Goal: Task Accomplishment & Management: Complete application form

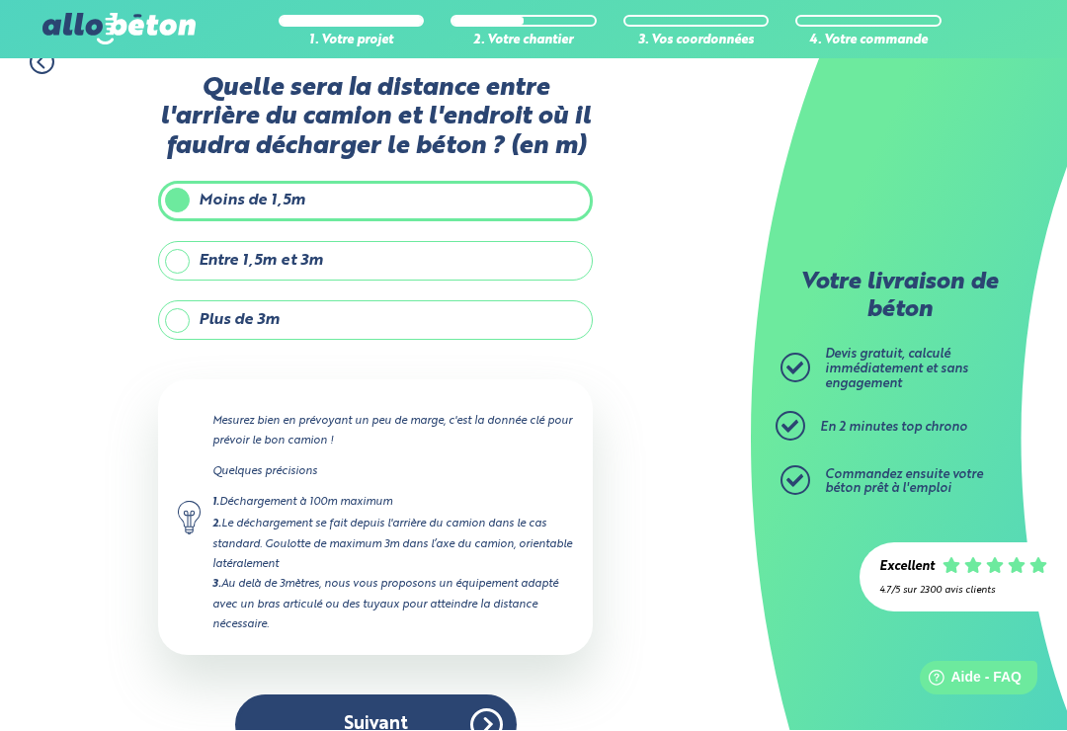
scroll to position [31, 0]
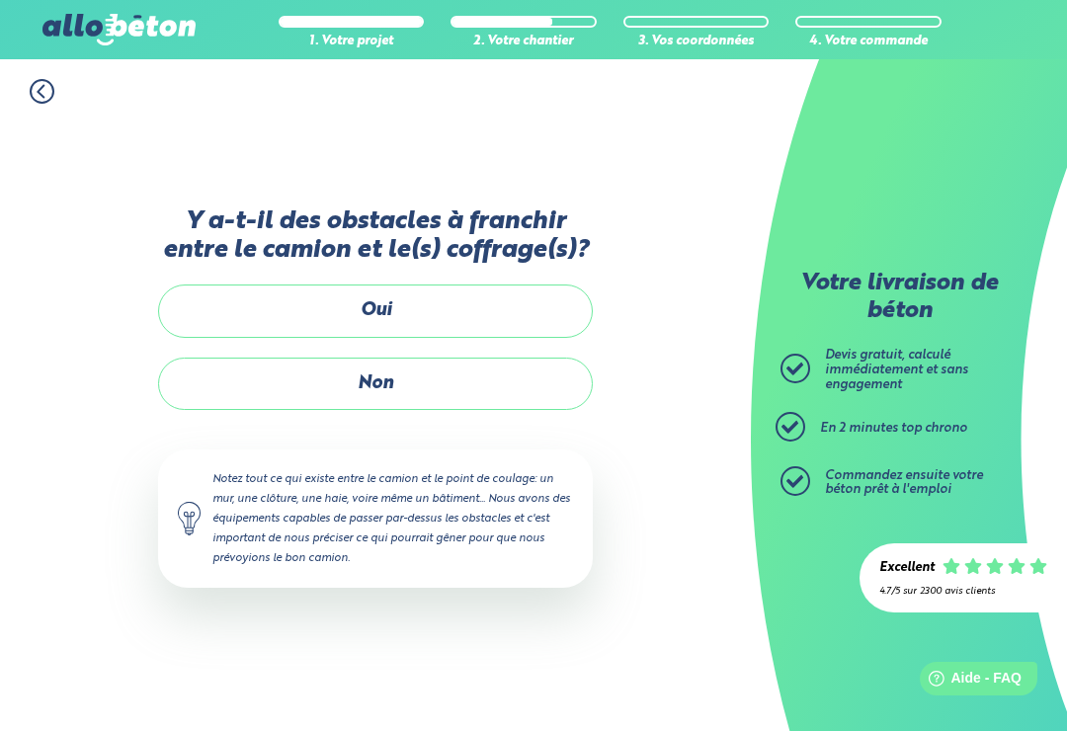
click at [415, 366] on label "Non" at bounding box center [375, 384] width 435 height 52
click at [0, 0] on input "Non" at bounding box center [0, 0] width 0 height 0
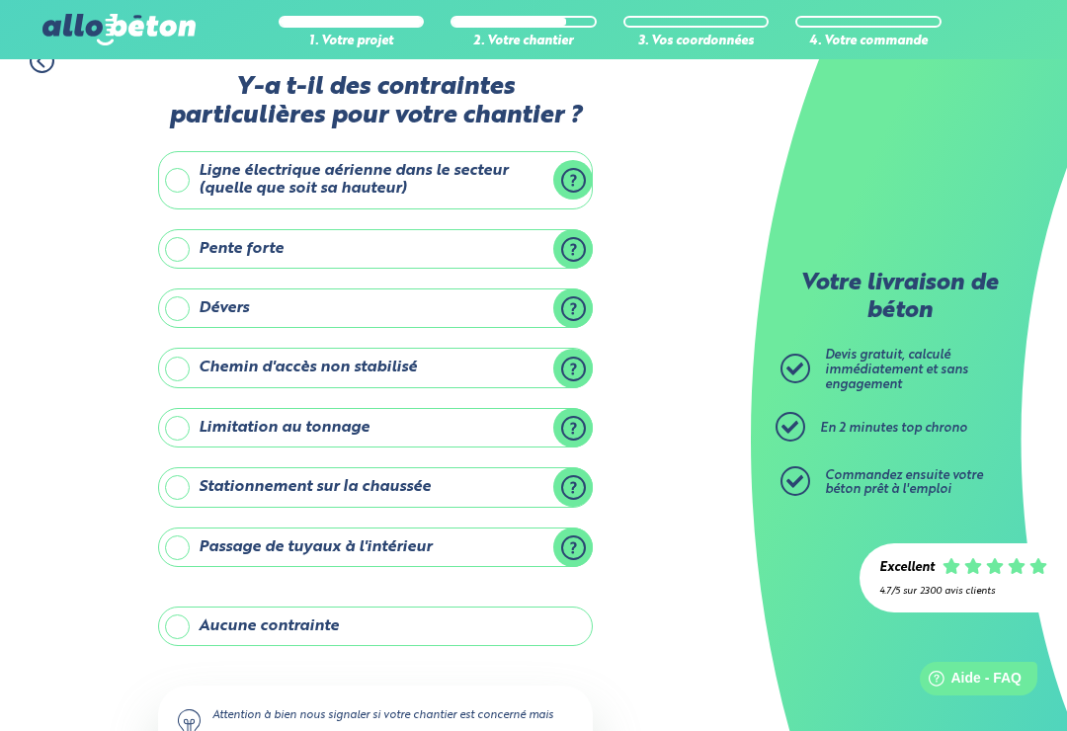
click at [178, 616] on label "Aucune contrainte" at bounding box center [375, 626] width 435 height 40
click at [0, 0] on input "Aucune contrainte" at bounding box center [0, 0] width 0 height 0
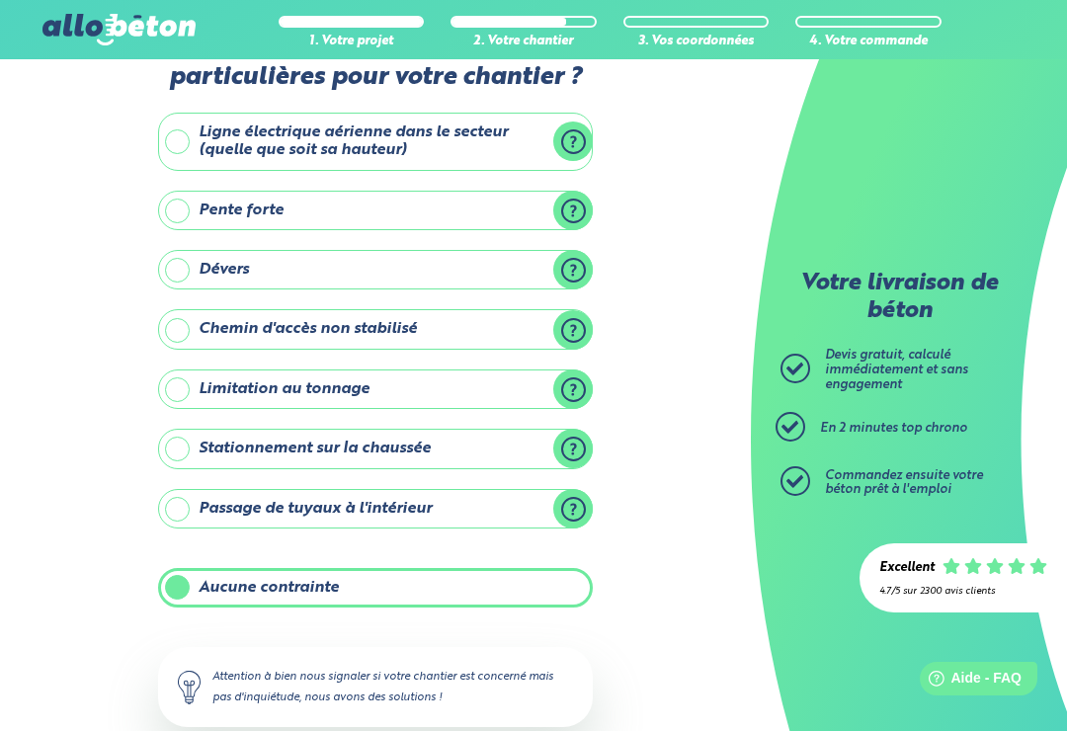
scroll to position [149, 0]
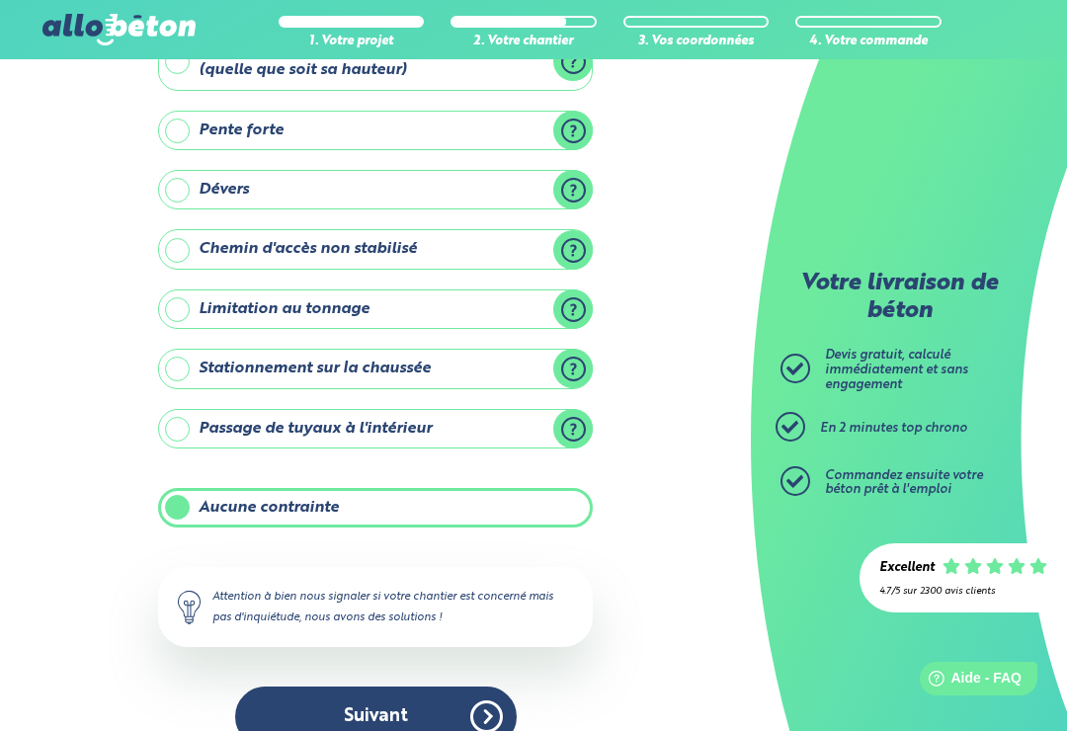
click at [474, 689] on button "Suivant" at bounding box center [375, 716] width 281 height 60
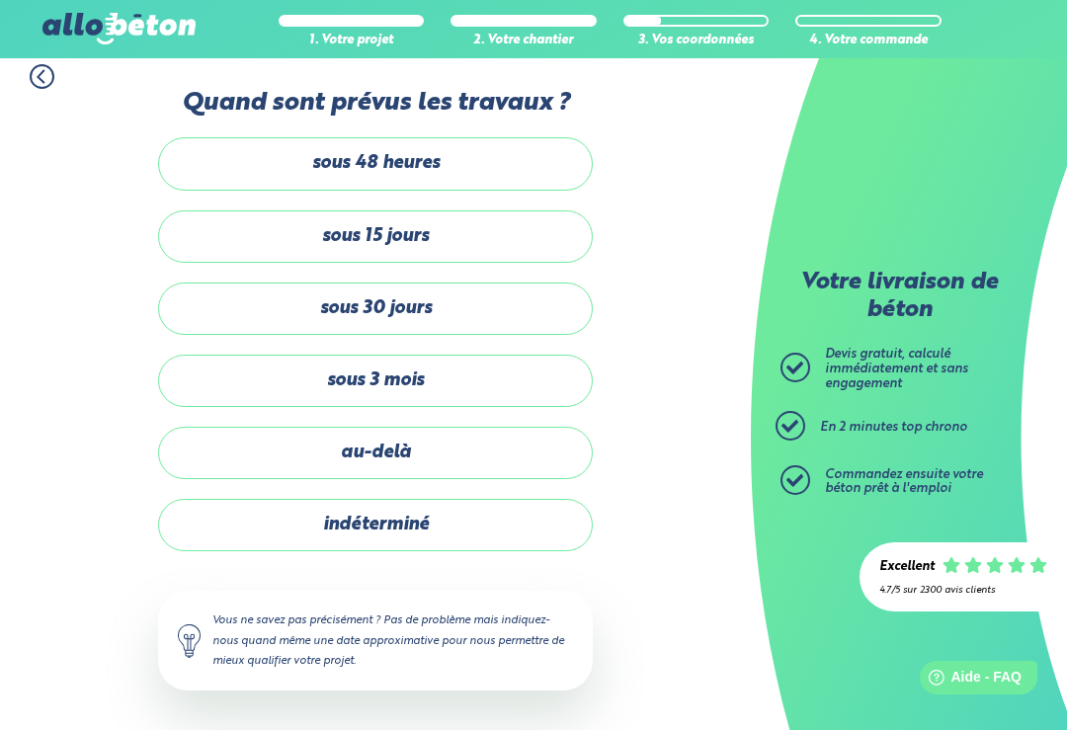
scroll to position [31, 0]
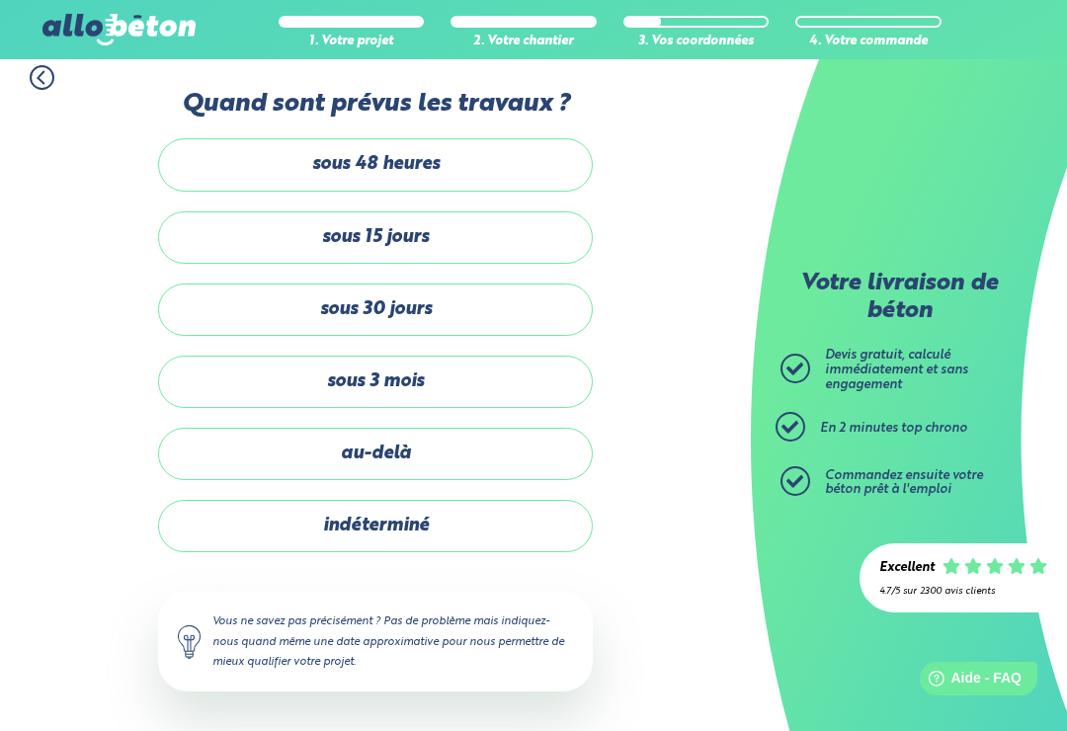
click at [426, 517] on label "indéterminé" at bounding box center [375, 526] width 435 height 52
click at [0, 0] on input "indéterminé" at bounding box center [0, 0] width 0 height 0
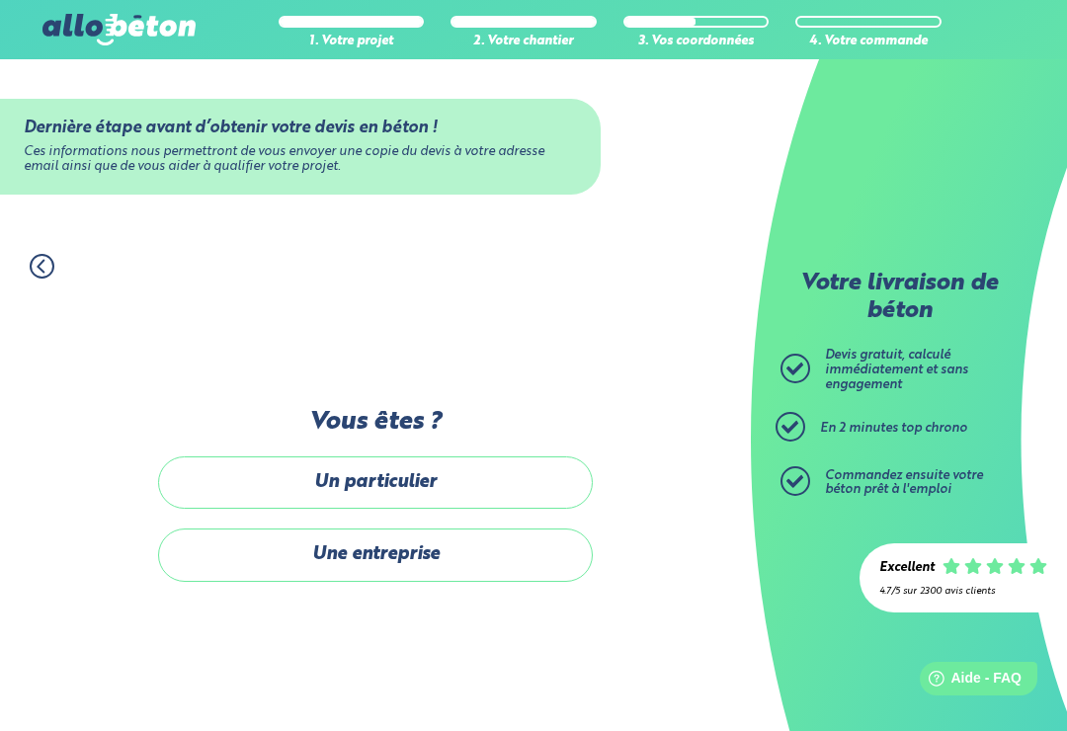
click at [437, 463] on label "Un particulier" at bounding box center [375, 482] width 435 height 52
click at [0, 0] on input "Un particulier" at bounding box center [0, 0] width 0 height 0
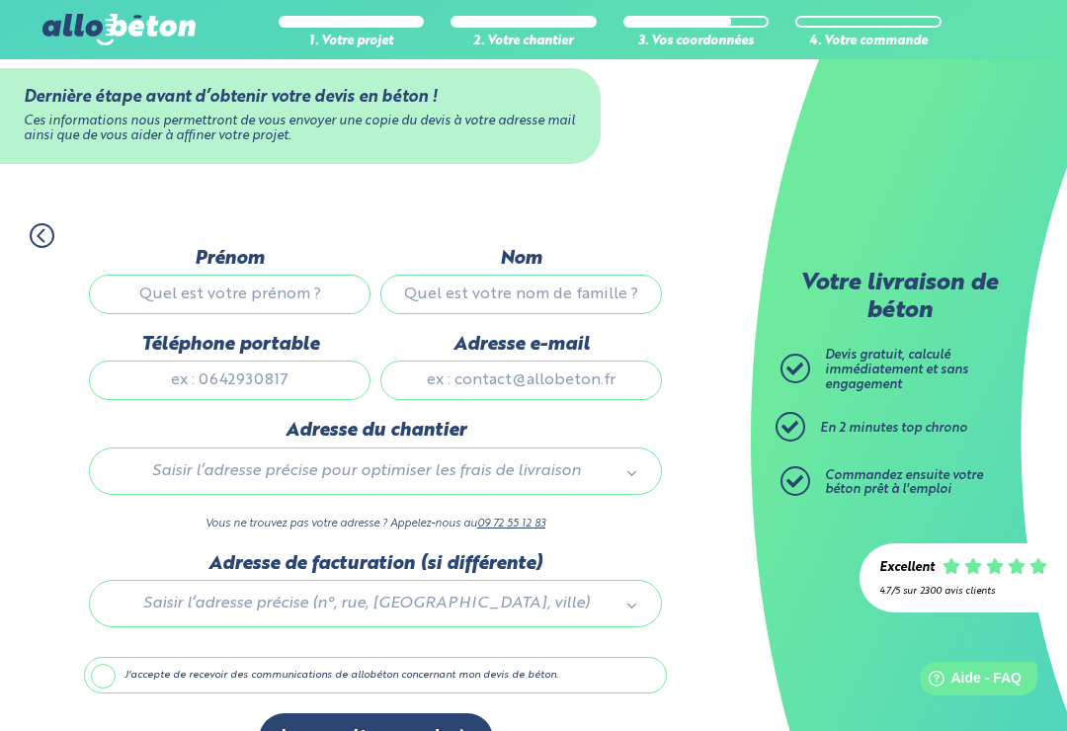
click at [252, 290] on input "Prénom" at bounding box center [229, 295] width 281 height 40
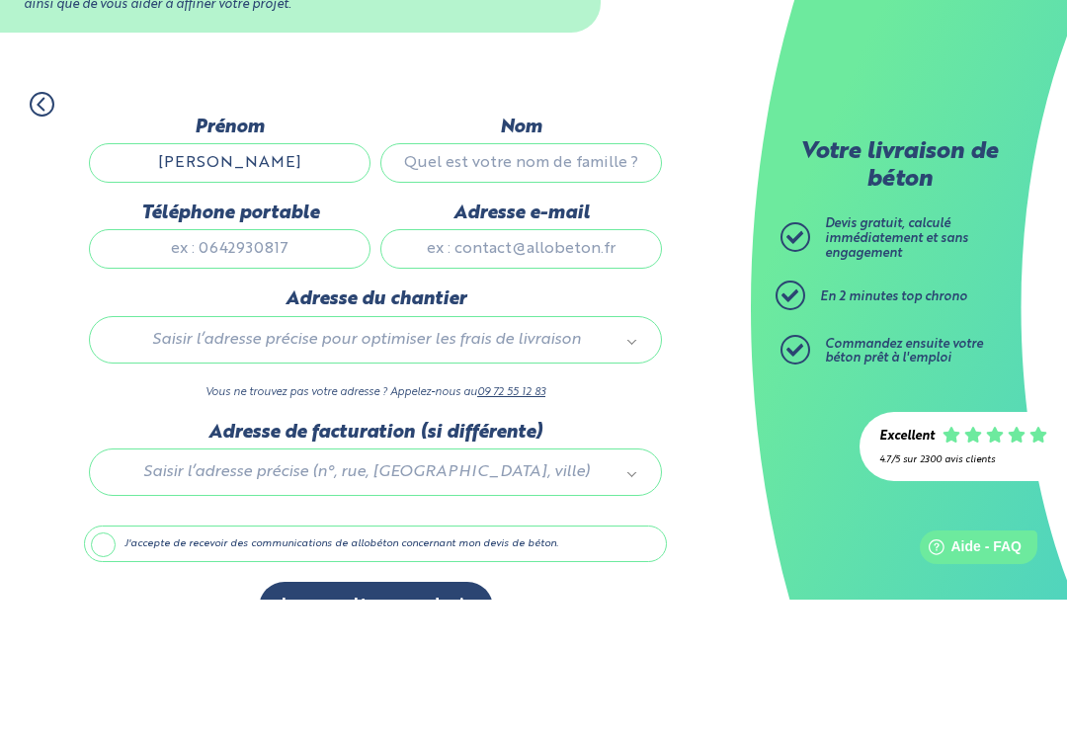
type input "[PERSON_NAME]"
click at [455, 275] on input "Nom" at bounding box center [520, 295] width 281 height 40
type input "B"
type input "BLANC VERREKEN"
click at [281, 360] on input "Téléphone portable" at bounding box center [229, 380] width 281 height 40
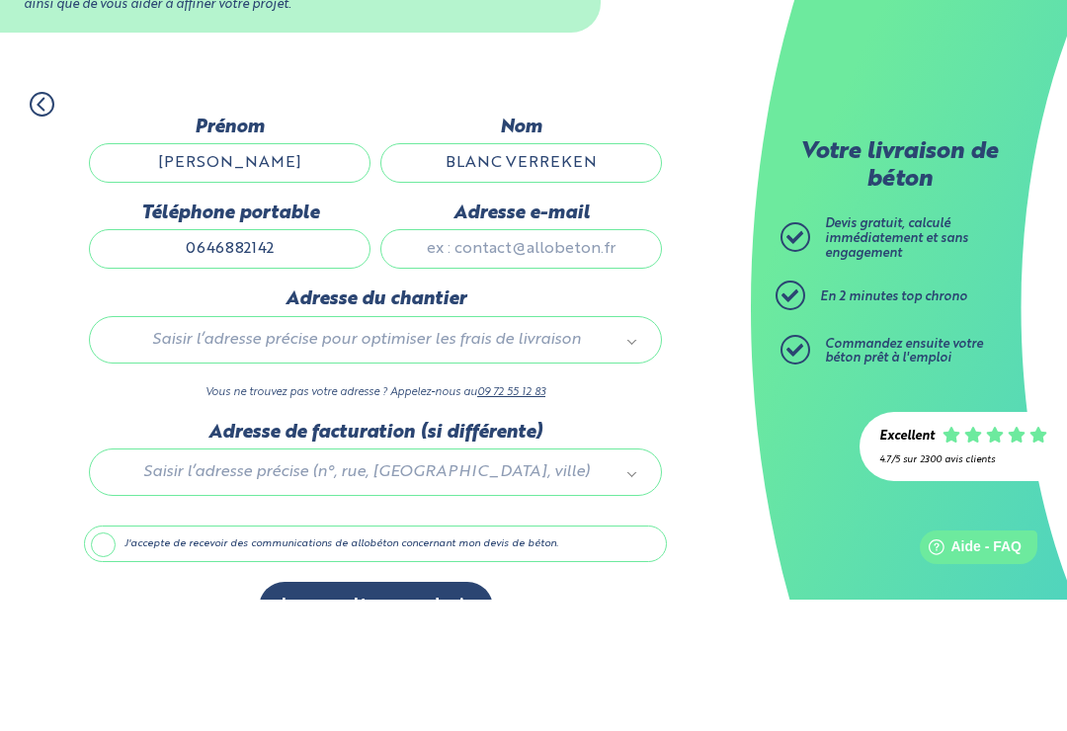
type input "0646882142"
click at [463, 360] on input "Adresse e-mail" at bounding box center [520, 380] width 281 height 40
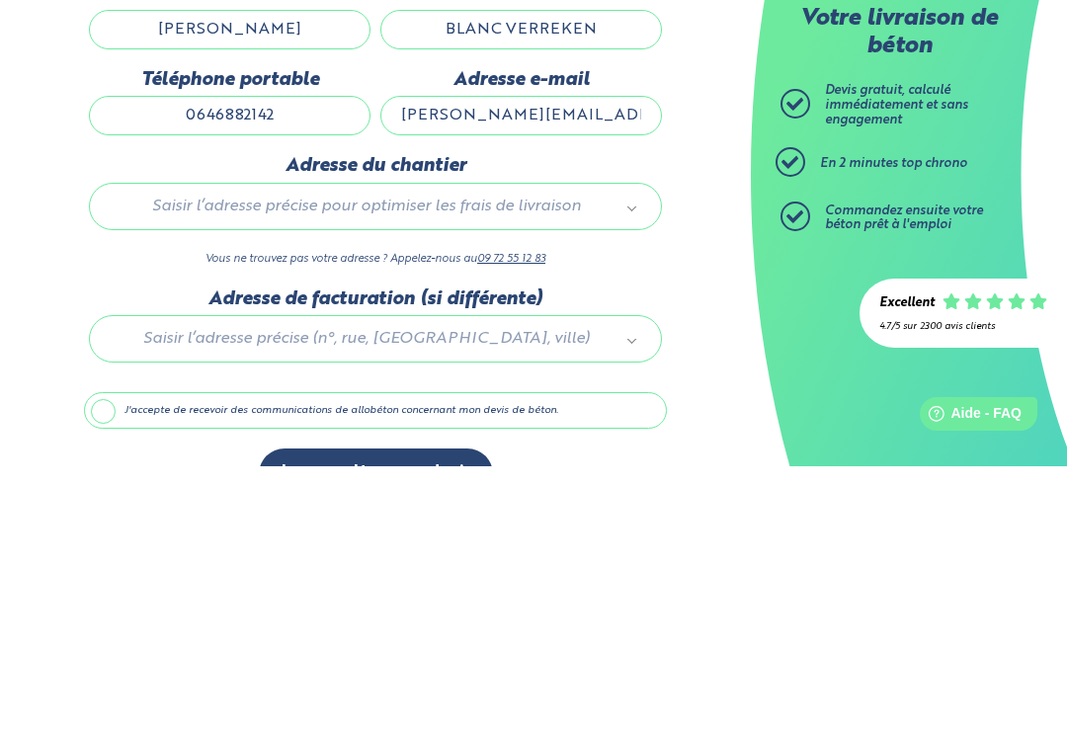
type input "[PERSON_NAME][EMAIL_ADDRESS][DOMAIN_NAME]"
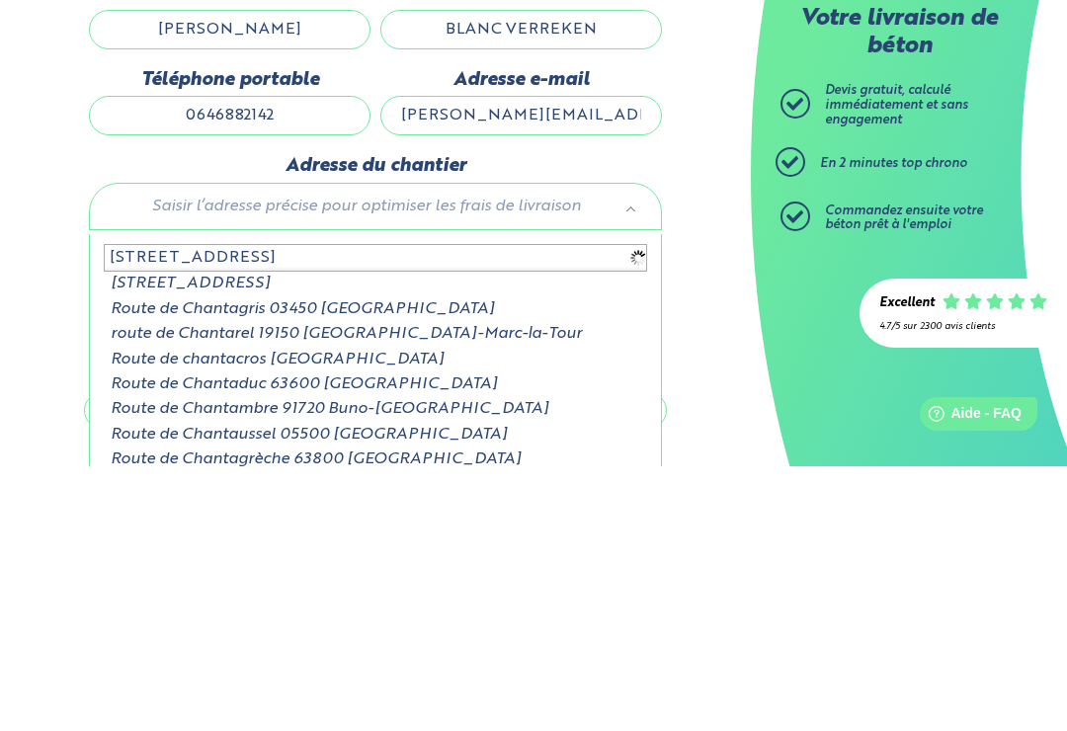
type input "[STREET_ADDRESS]"
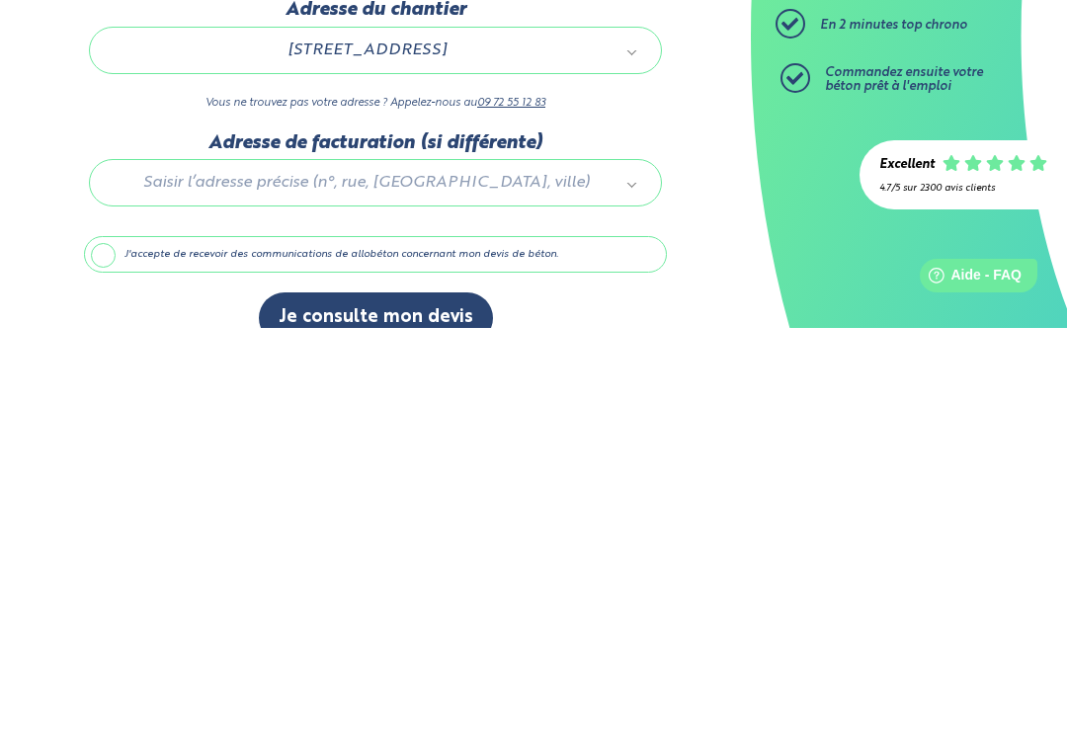
scroll to position [49, 0]
click at [356, 534] on div at bounding box center [375, 581] width 583 height 94
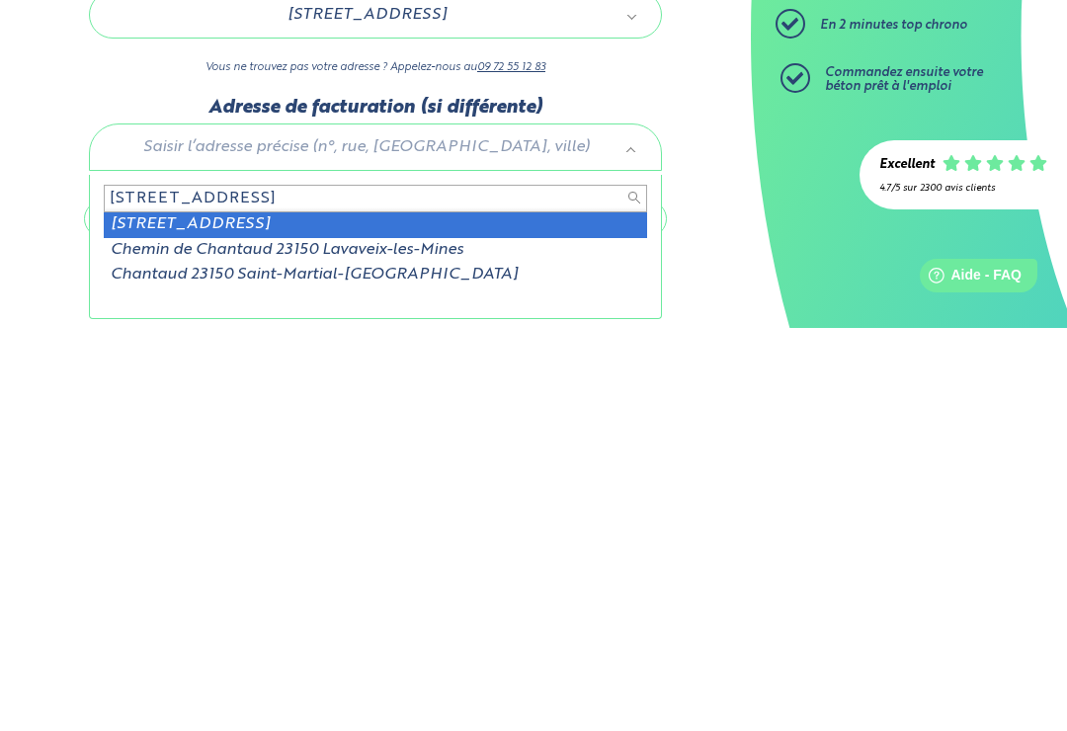
type input "[STREET_ADDRESS]"
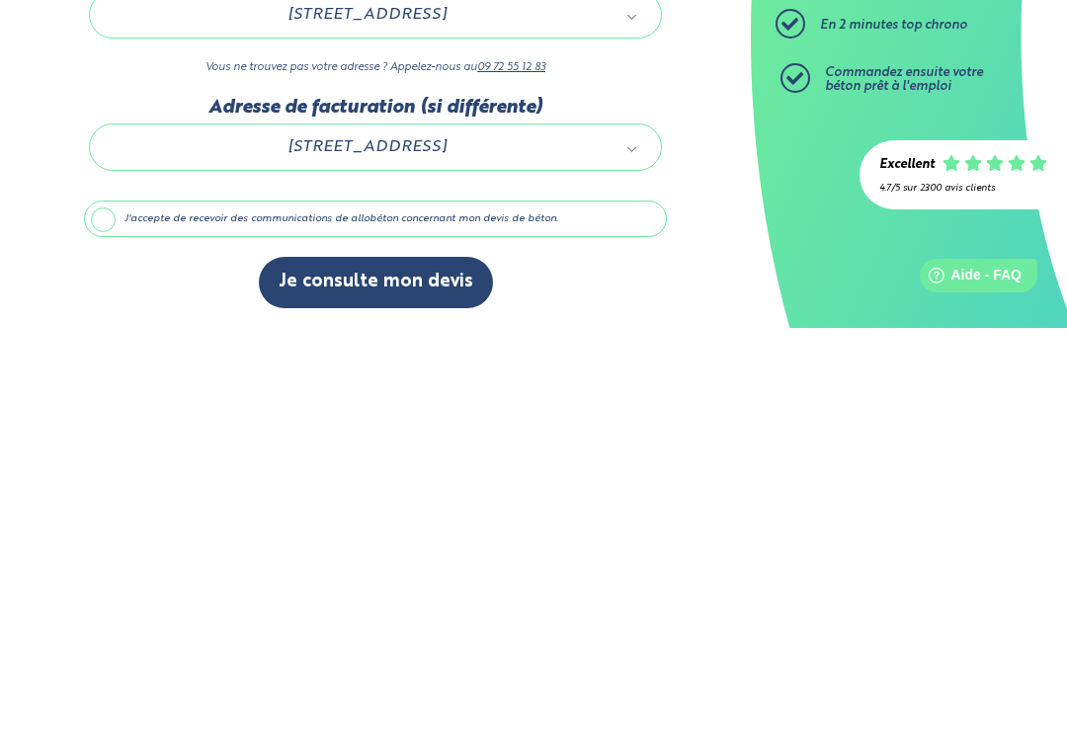
click at [109, 603] on label "J'accepte de recevoir des communications de allobéton concernant mon devis de b…" at bounding box center [375, 622] width 583 height 38
click at [0, 0] on input "J'accepte de recevoir des communications de allobéton concernant mon devis de b…" at bounding box center [0, 0] width 0 height 0
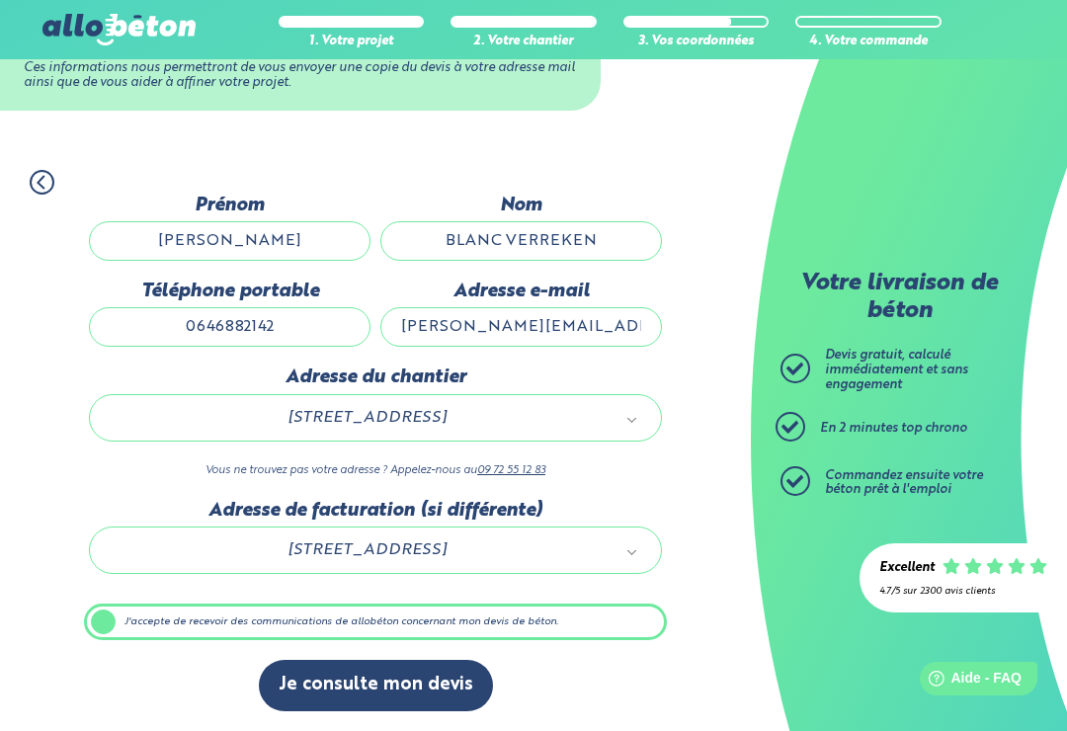
click at [423, 684] on button "Je consulte mon devis" at bounding box center [376, 685] width 234 height 50
